Goal: Browse casually: Explore the website without a specific task or goal

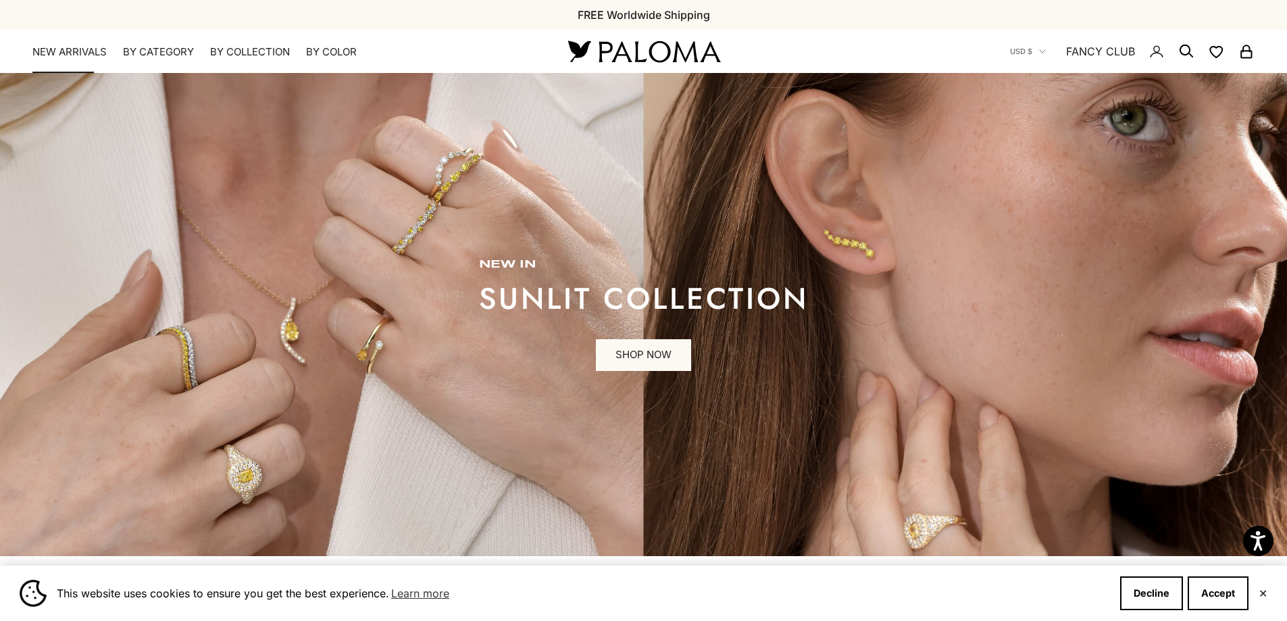
click at [47, 47] on link "NEW ARRIVALS" at bounding box center [69, 52] width 74 height 14
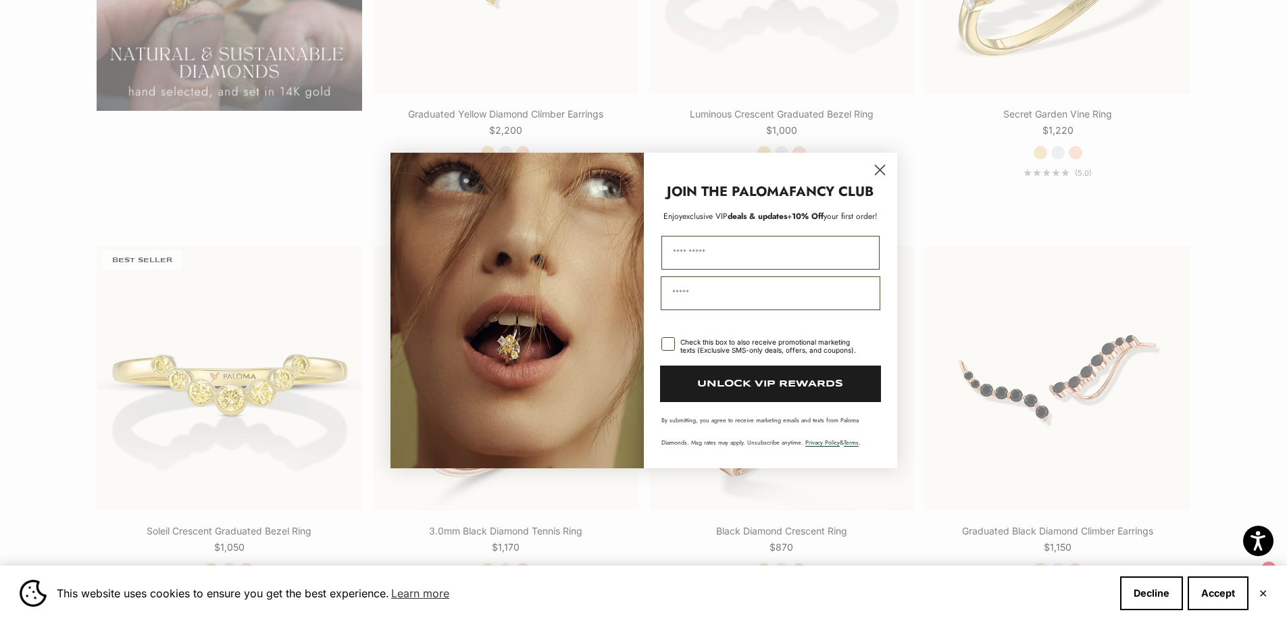
scroll to position [1689, 0]
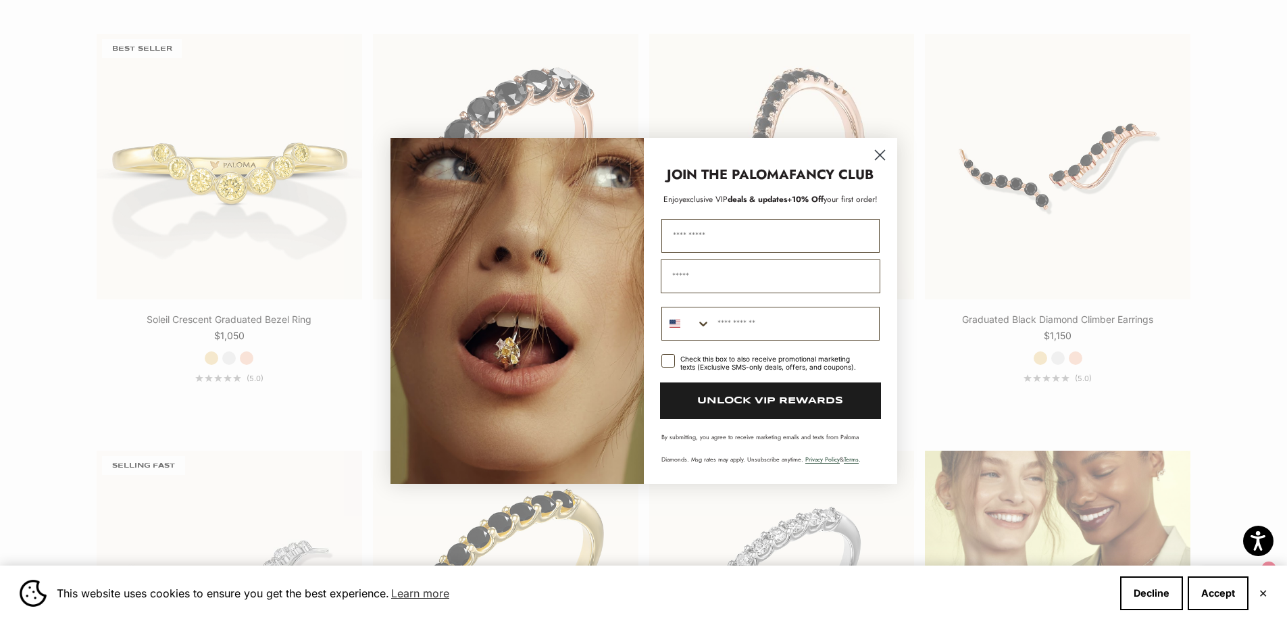
click at [881, 153] on icon "Close dialog" at bounding box center [879, 154] width 9 height 9
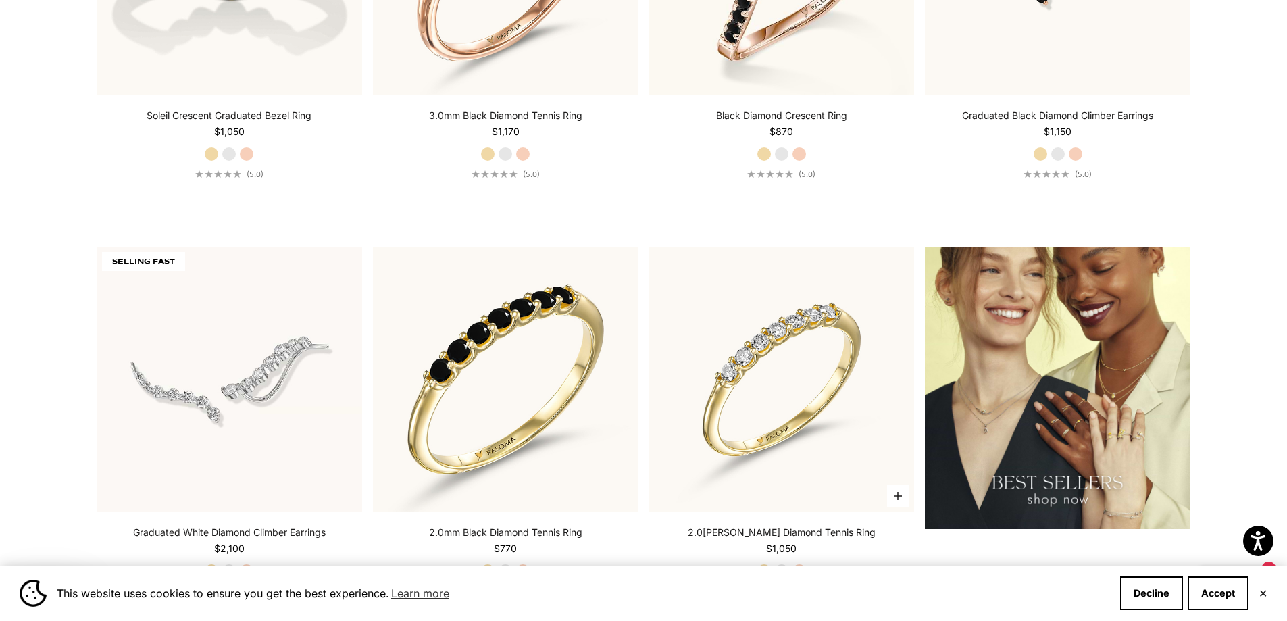
scroll to position [2027, 0]
